Goal: Task Accomplishment & Management: Use online tool/utility

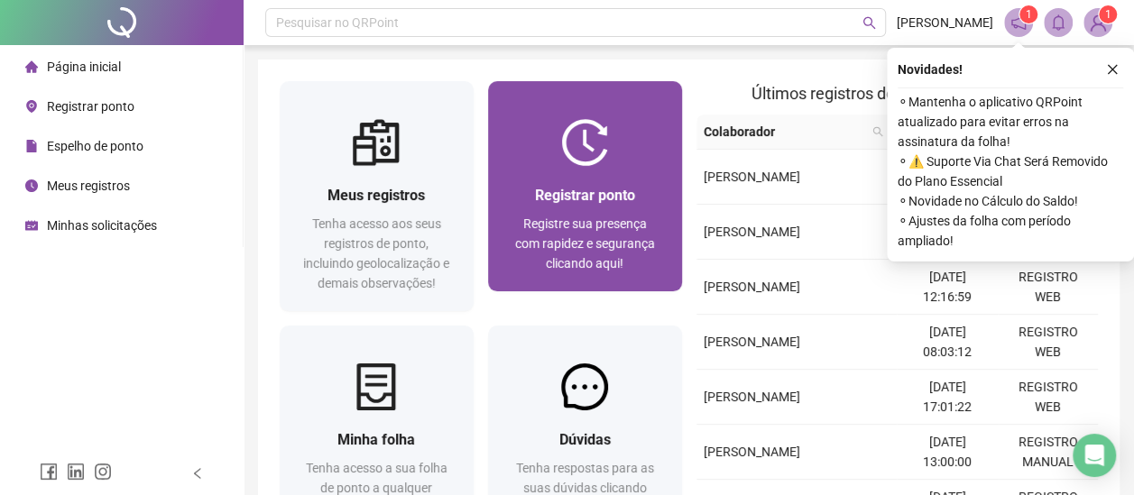
click at [573, 164] on img at bounding box center [584, 142] width 47 height 47
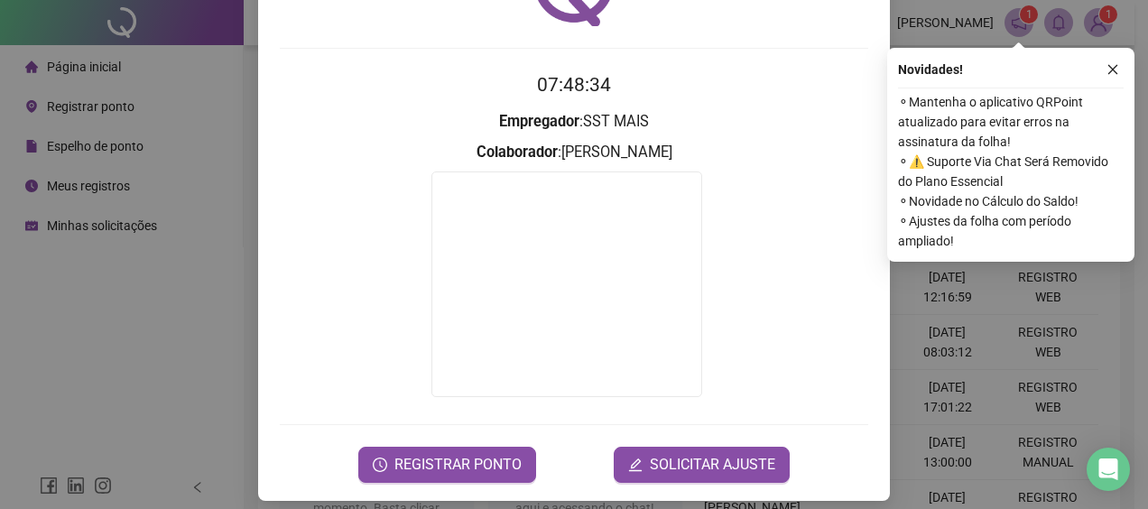
scroll to position [134, 0]
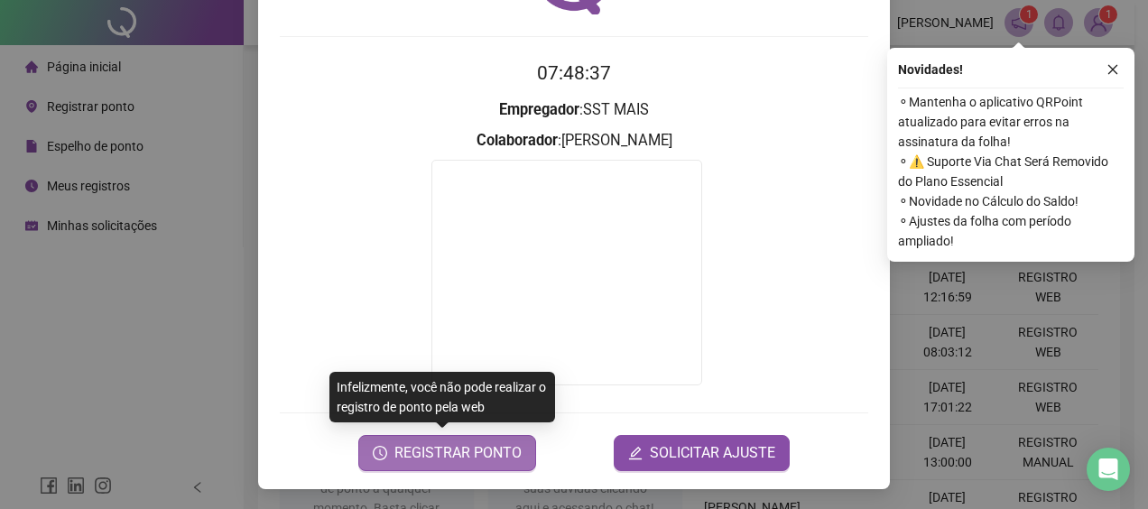
click at [417, 448] on span "REGISTRAR PONTO" at bounding box center [457, 453] width 127 height 22
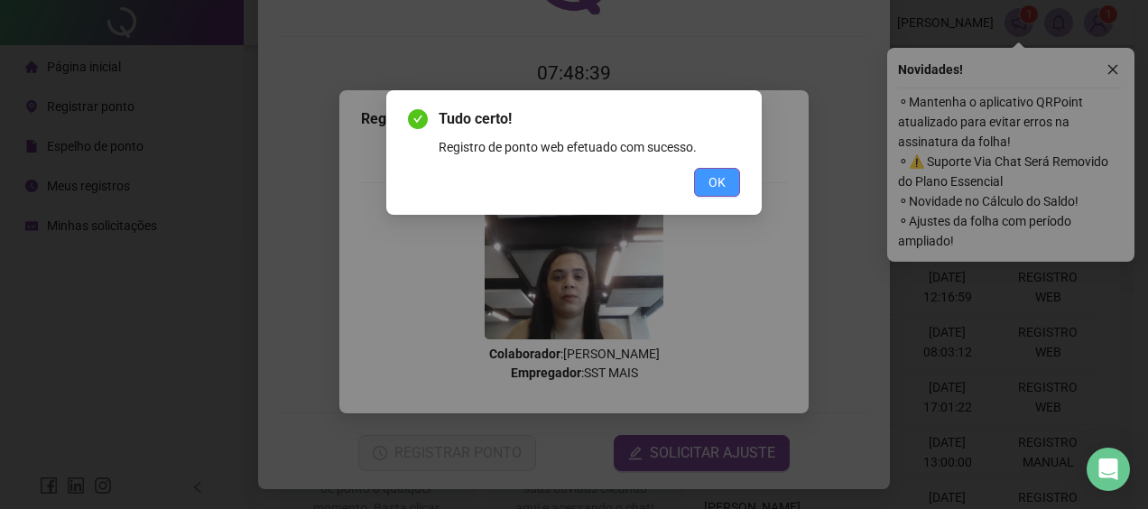
click at [732, 179] on button "OK" at bounding box center [717, 182] width 46 height 29
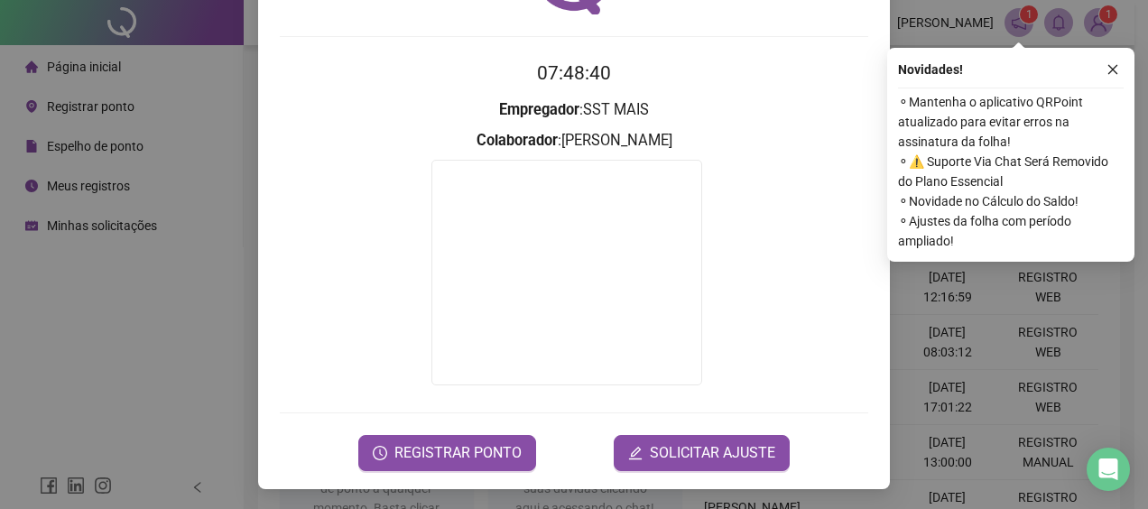
drag, startPoint x: 1112, startPoint y: 66, endPoint x: 1077, endPoint y: 49, distance: 38.3
click at [1113, 66] on icon "close" at bounding box center [1112, 69] width 13 height 13
